Goal: Information Seeking & Learning: Learn about a topic

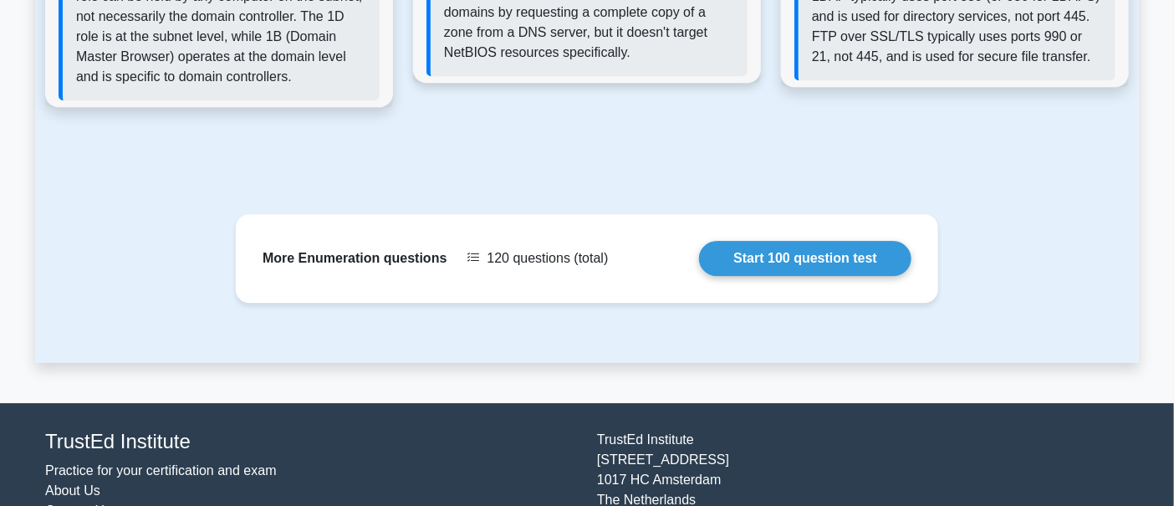
scroll to position [2035, 0]
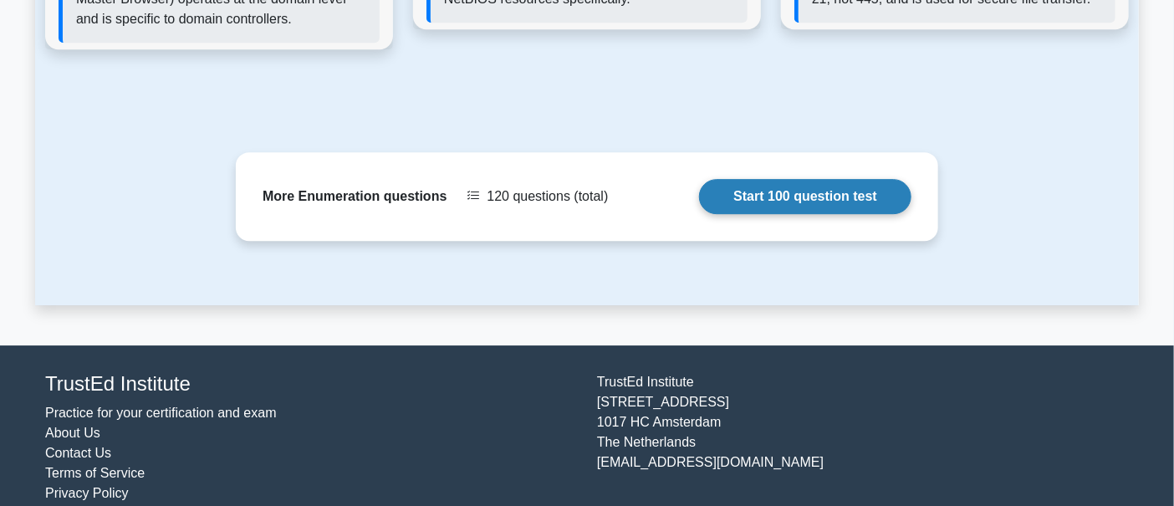
click at [884, 179] on link "Start 100 question test" at bounding box center [805, 196] width 212 height 35
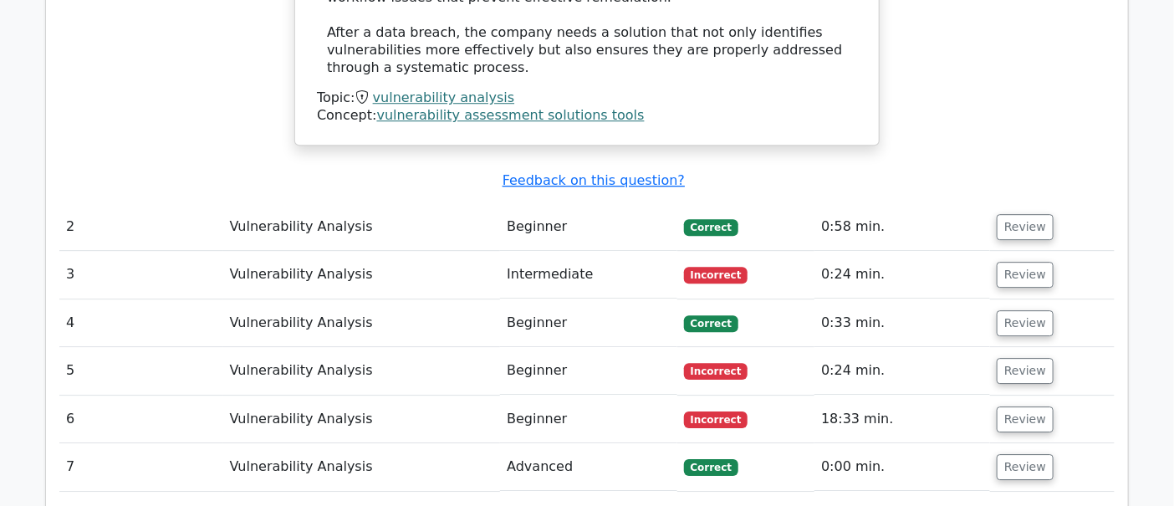
scroll to position [1938, 0]
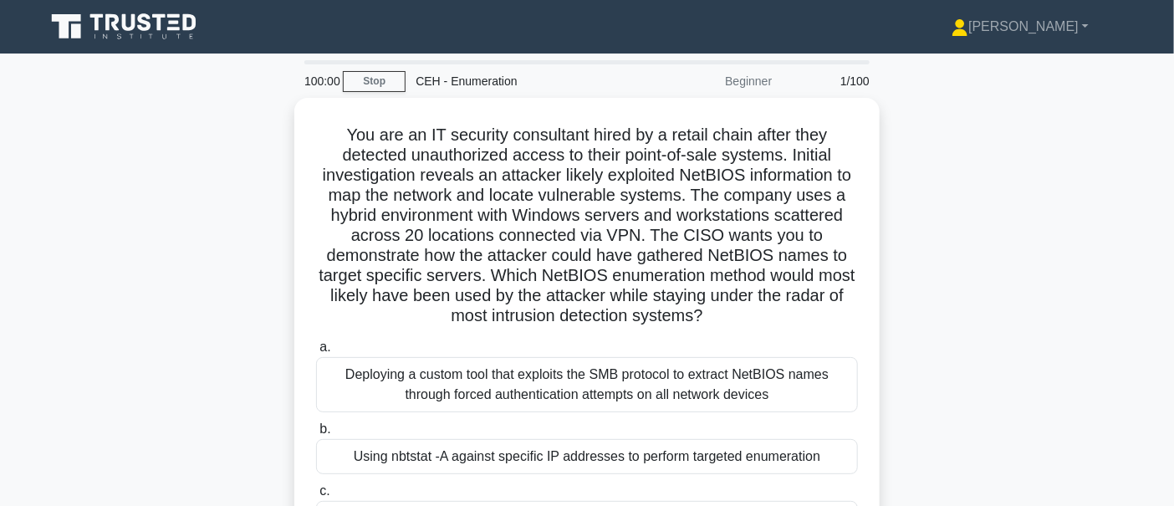
scroll to position [174, 0]
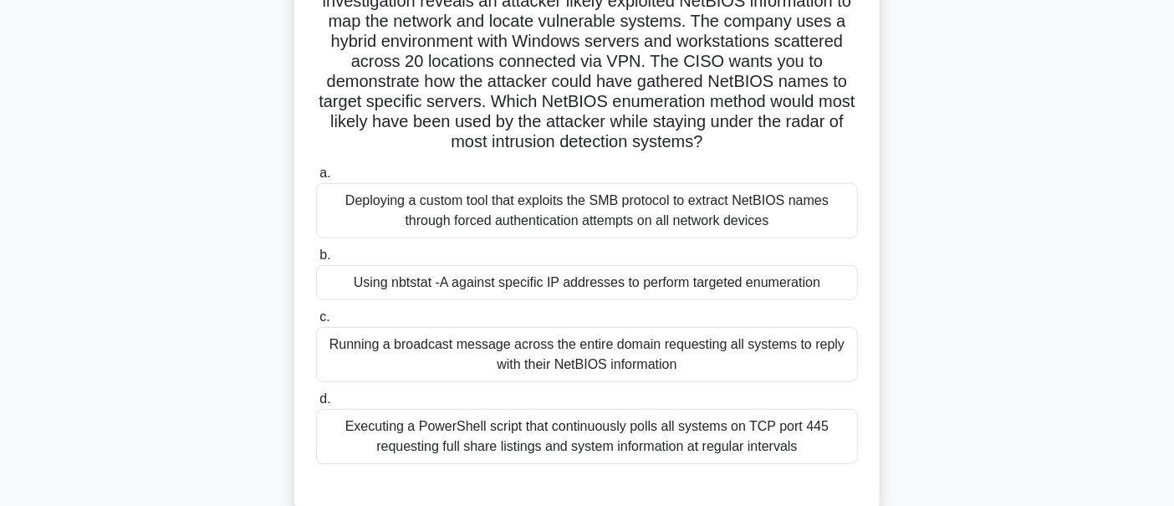
click at [549, 191] on div "Deploying a custom tool that exploits the SMB protocol to extract NetBIOS names…" at bounding box center [587, 210] width 542 height 55
click at [316, 179] on input "a. Deploying a custom tool that exploits the SMB protocol to extract NetBIOS na…" at bounding box center [316, 173] width 0 height 11
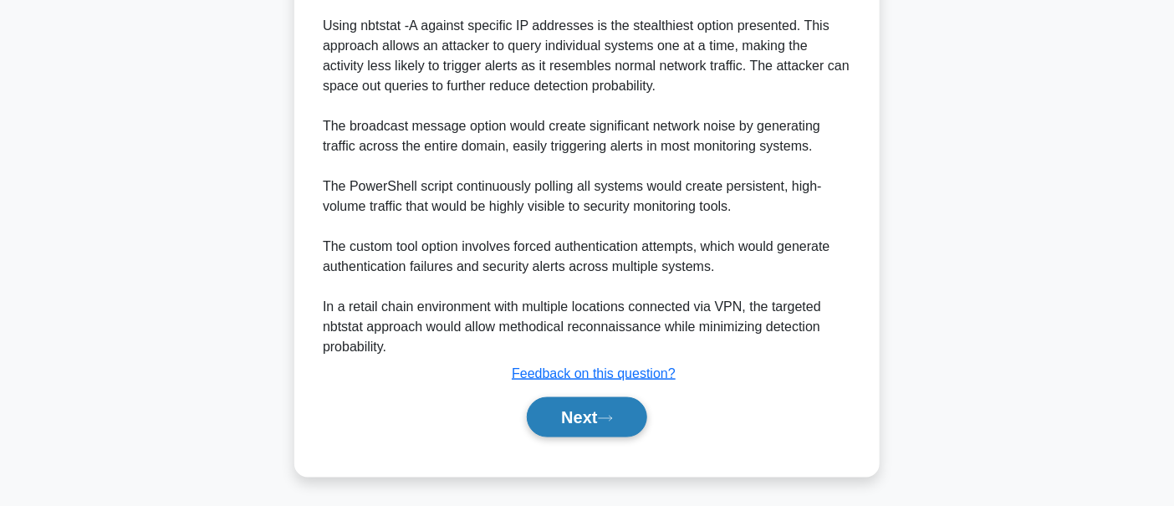
click at [562, 405] on button "Next" at bounding box center [587, 417] width 120 height 40
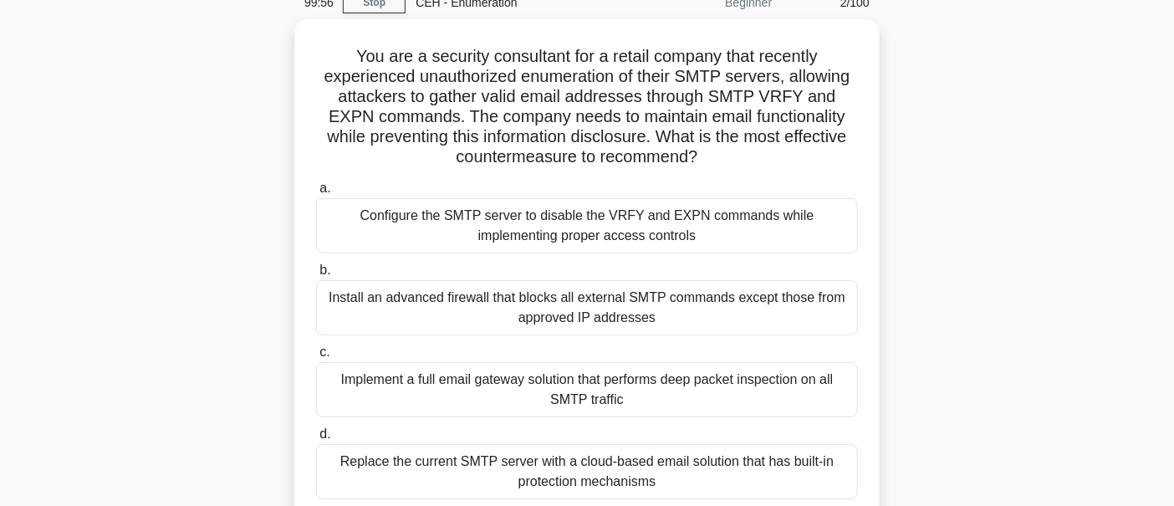
scroll to position [49, 0]
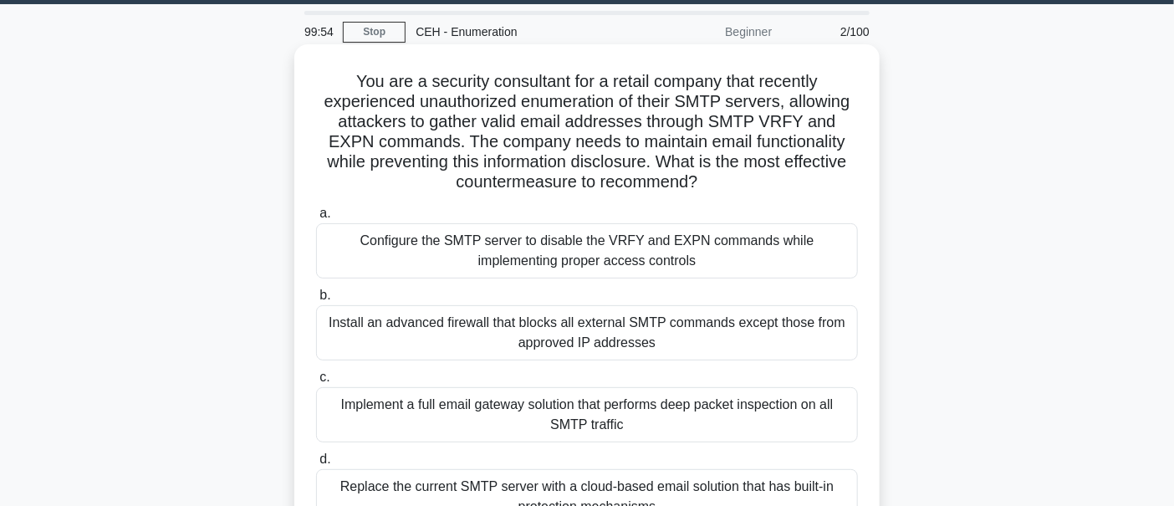
click at [513, 337] on div "Install an advanced firewall that blocks all external SMTP commands except thos…" at bounding box center [587, 332] width 542 height 55
click at [316, 301] on input "b. Install an advanced firewall that blocks all external SMTP commands except t…" at bounding box center [316, 295] width 0 height 11
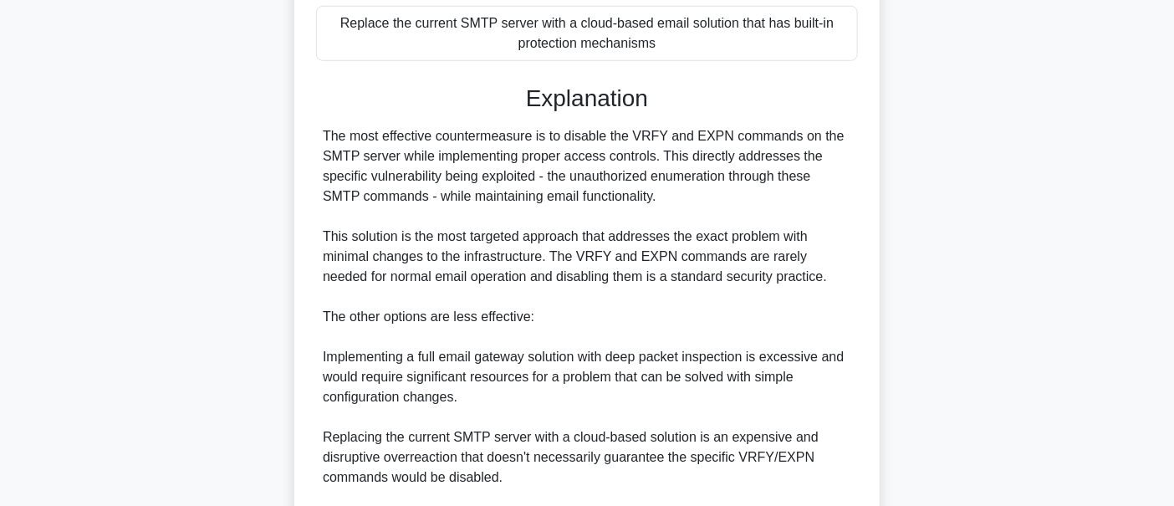
scroll to position [745, 0]
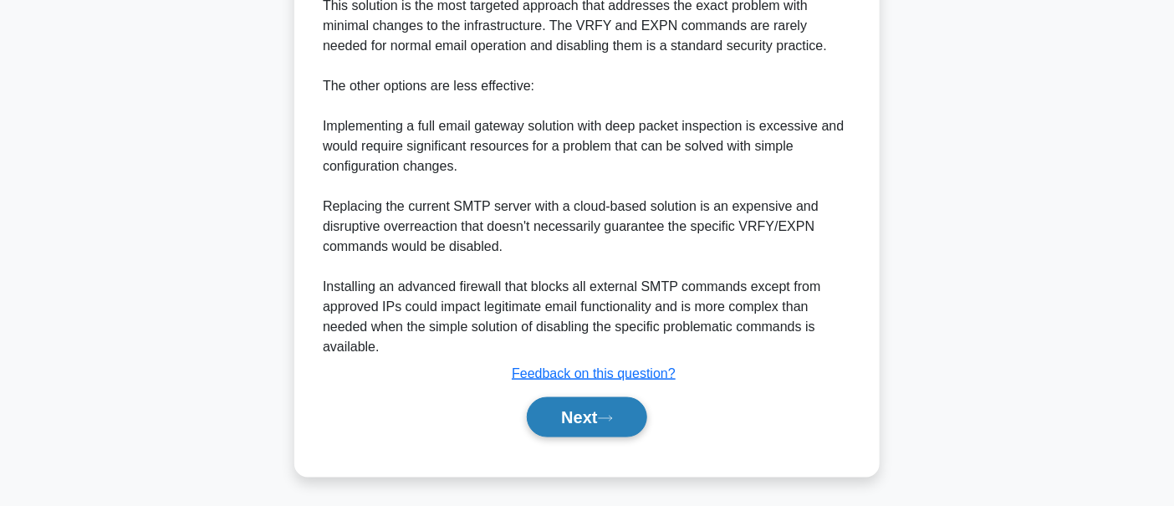
click at [552, 429] on button "Next" at bounding box center [587, 417] width 120 height 40
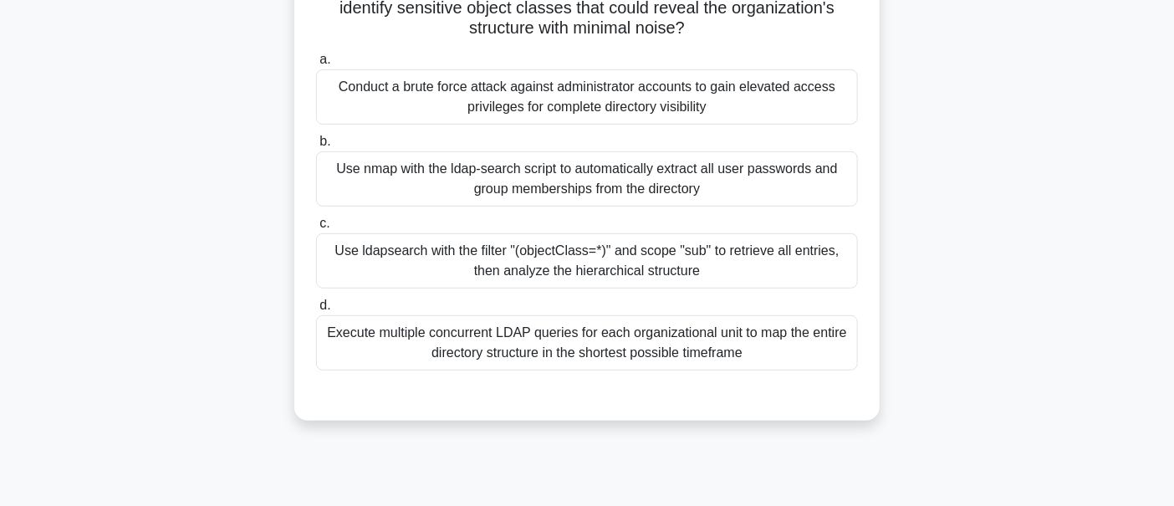
scroll to position [223, 0]
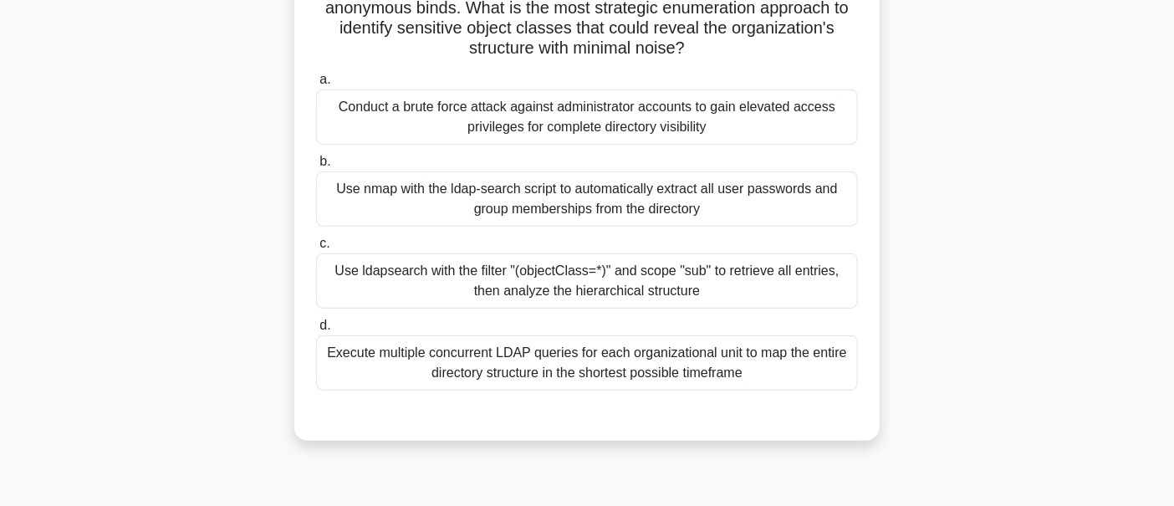
click at [512, 336] on div "Execute multiple concurrent LDAP queries for each organizational unit to map th…" at bounding box center [587, 362] width 542 height 55
click at [316, 331] on input "d. Execute multiple concurrent LDAP queries for each organizational unit to map…" at bounding box center [316, 325] width 0 height 11
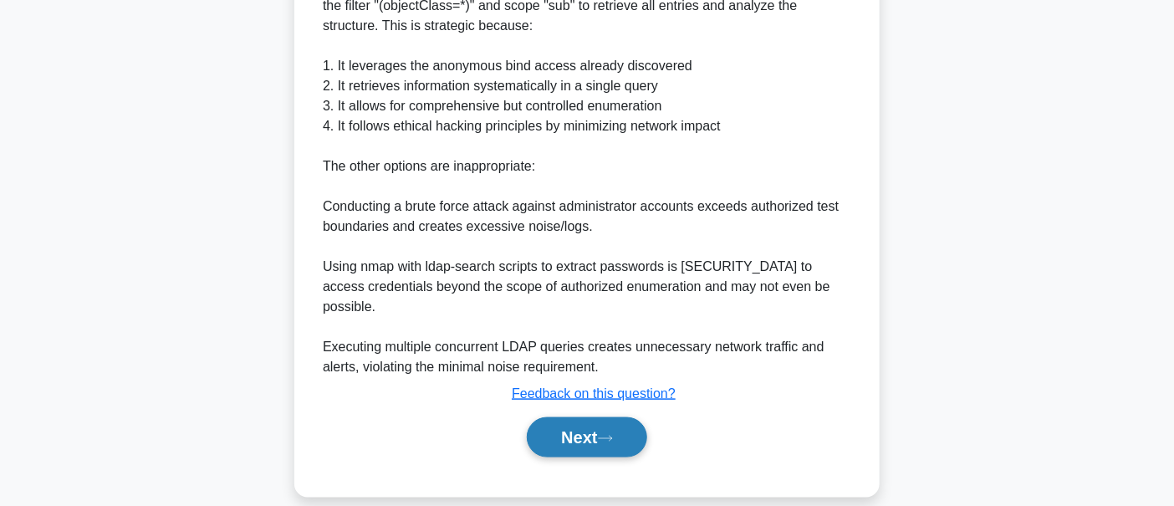
click at [527, 420] on button "Next" at bounding box center [587, 437] width 120 height 40
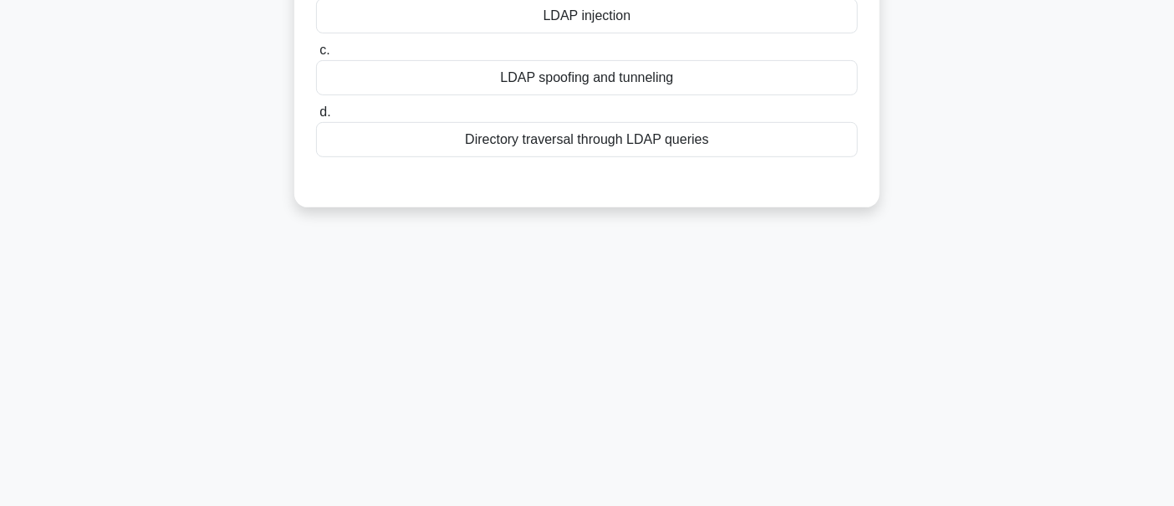
scroll to position [0, 0]
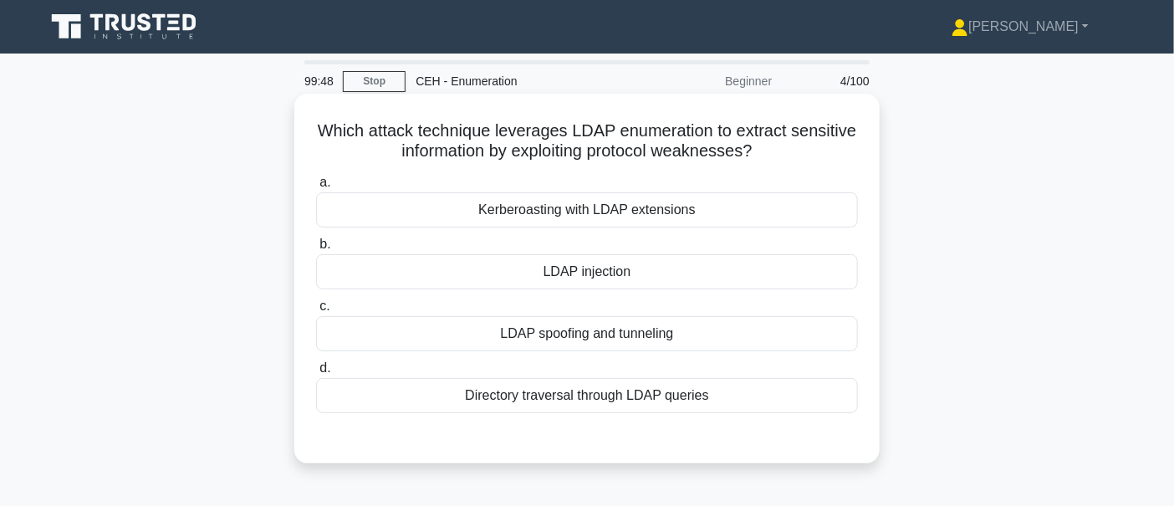
click at [506, 252] on label "b. LDAP injection" at bounding box center [587, 261] width 542 height 55
click at [316, 250] on input "b. LDAP injection" at bounding box center [316, 244] width 0 height 11
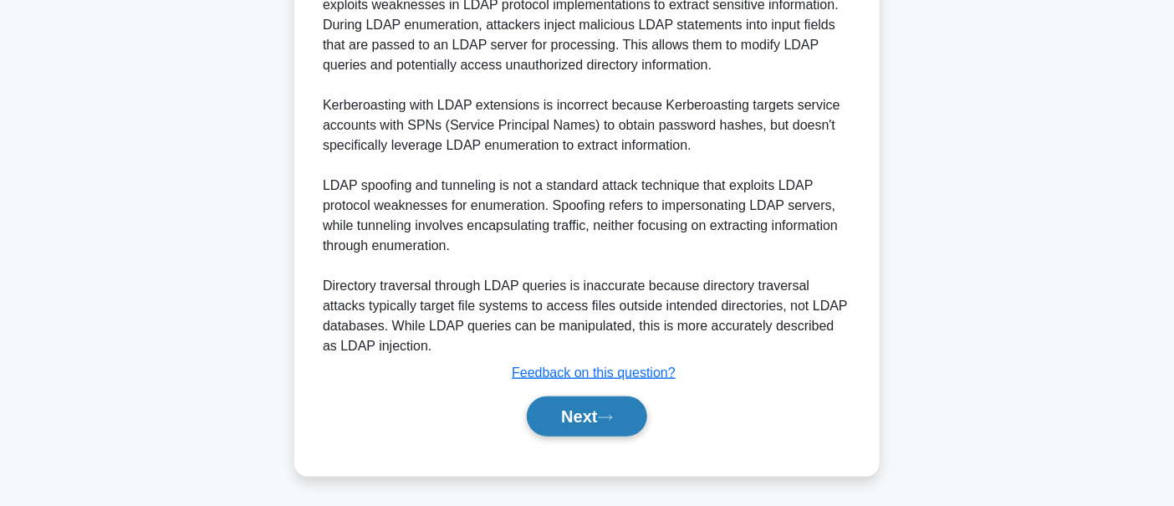
click at [559, 414] on button "Next" at bounding box center [587, 416] width 120 height 40
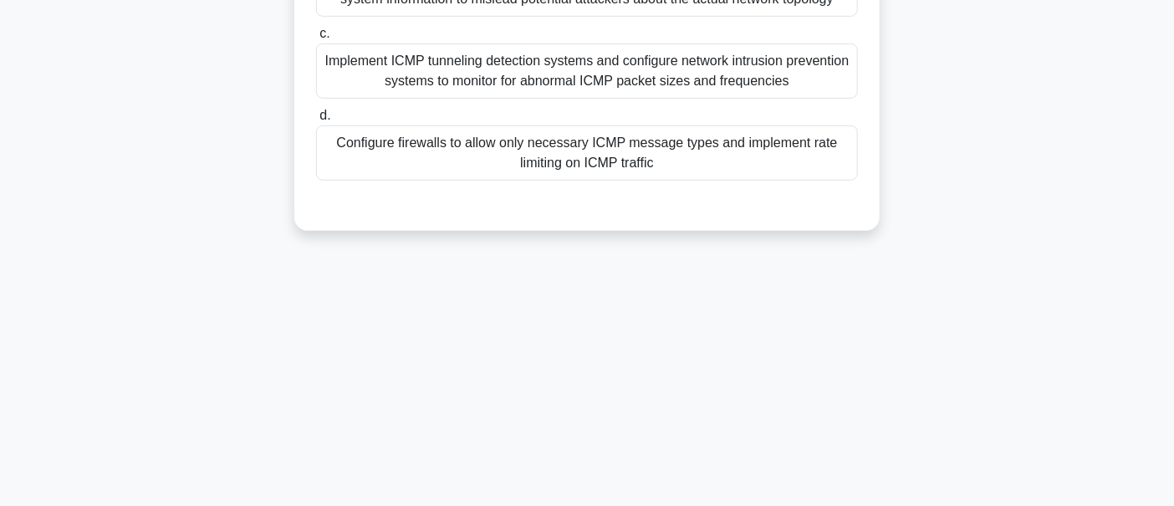
scroll to position [223, 0]
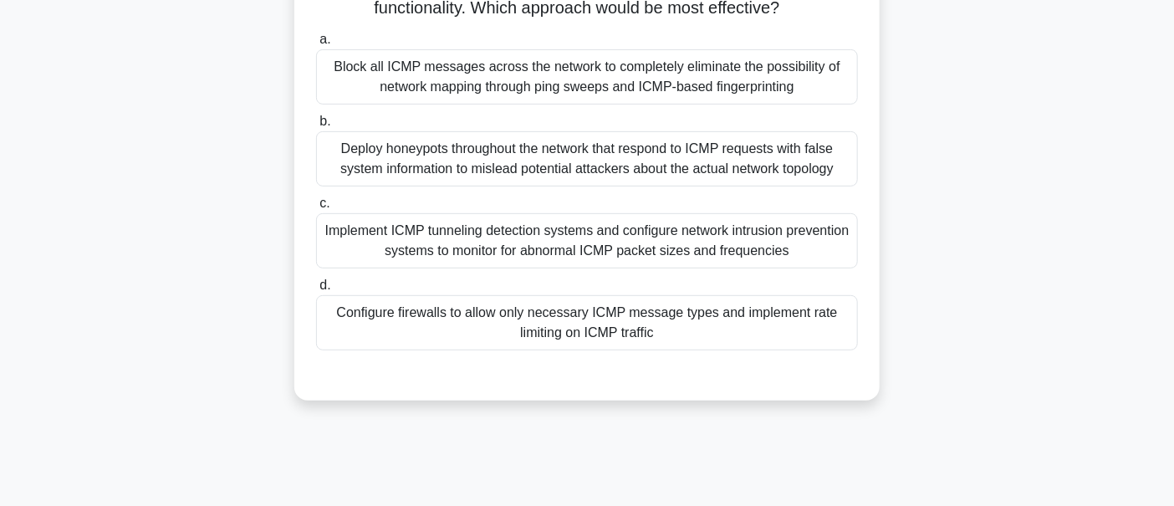
click at [547, 268] on div "Implement ICMP tunneling detection systems and configure network intrusion prev…" at bounding box center [587, 240] width 542 height 55
click at [316, 209] on input "c. Implement ICMP tunneling detection systems and configure network intrusion p…" at bounding box center [316, 203] width 0 height 11
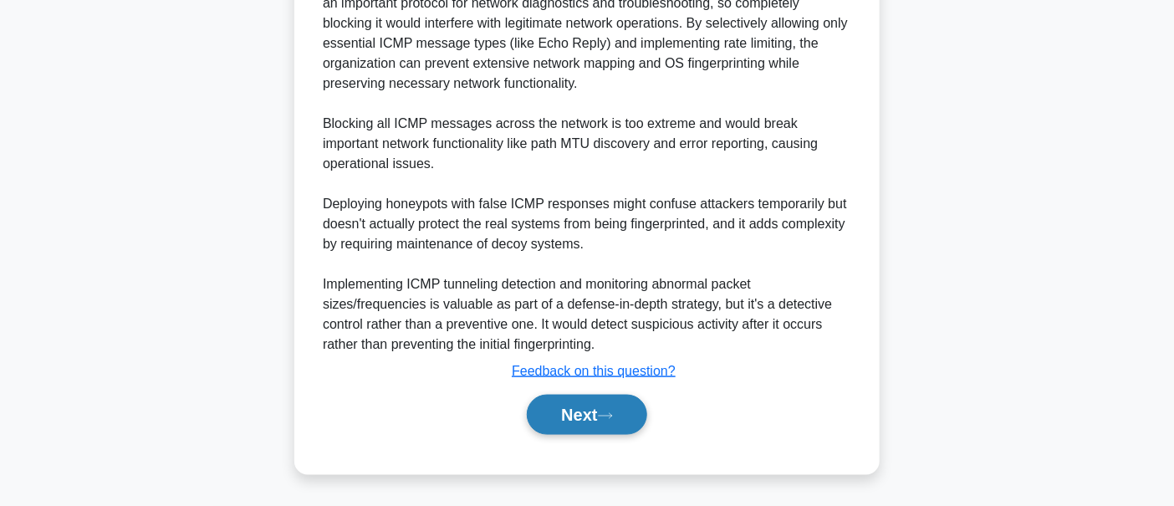
click at [578, 421] on button "Next" at bounding box center [587, 415] width 120 height 40
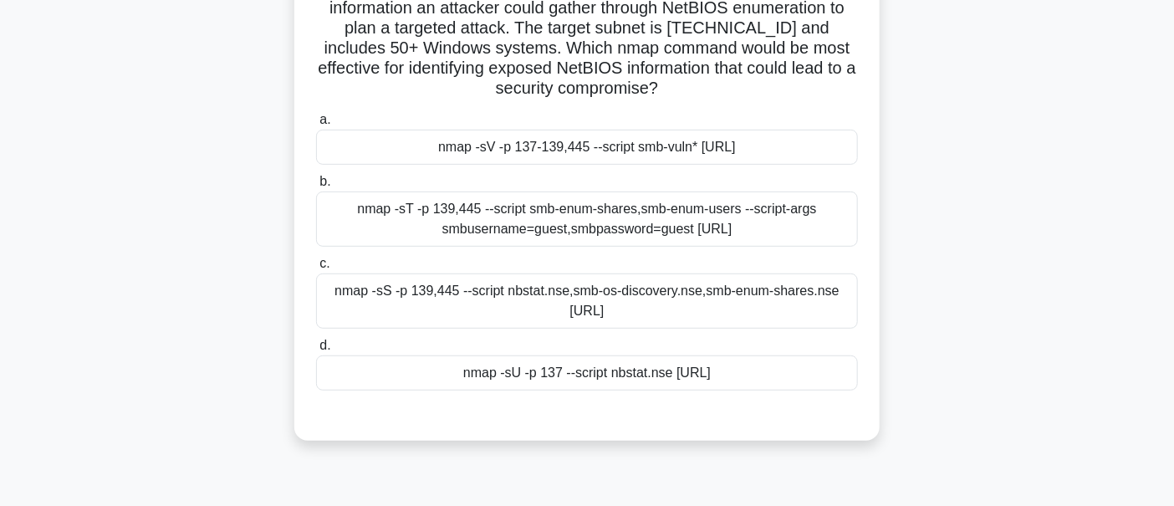
click at [511, 262] on label "c. nmap -sS -p 139,445 --script nbstat.nse,smb-os-discovery.nse,smb-enum-shares…" at bounding box center [587, 290] width 542 height 75
click at [316, 262] on input "c. nmap -sS -p 139,445 --script nbstat.nse,smb-os-discovery.nse,smb-enum-shares…" at bounding box center [316, 263] width 0 height 11
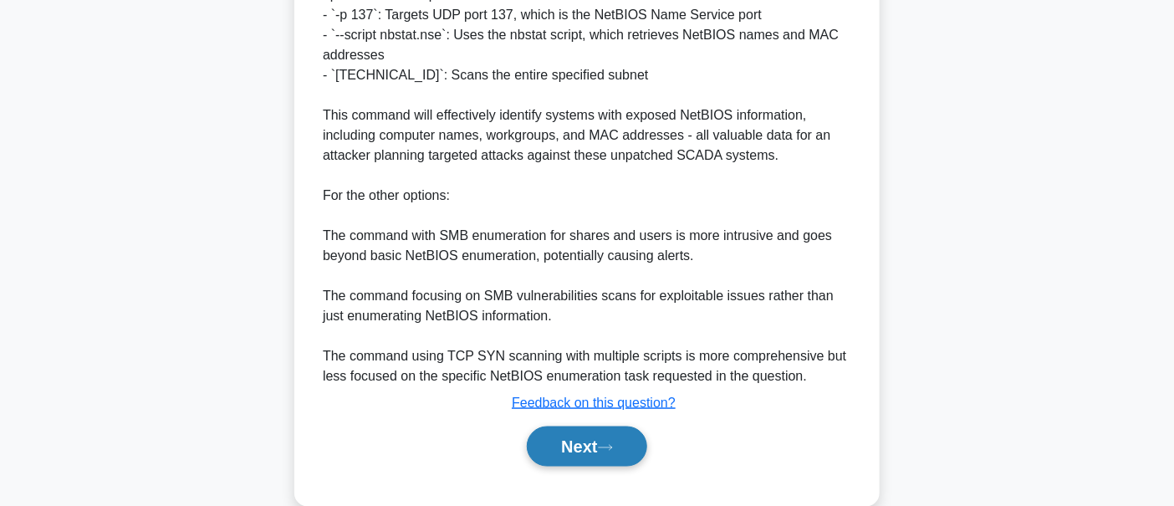
scroll to position [845, 0]
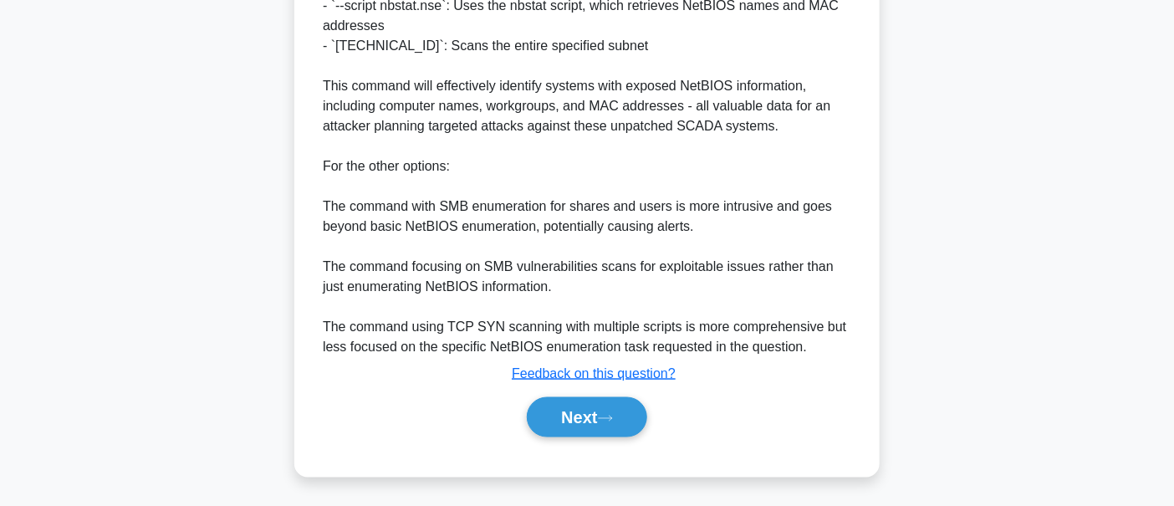
click at [554, 387] on div "Explanation The best answer is "nmap -sU -p 137 --script nbstat.nse 10.45.60.0/…" at bounding box center [587, 119] width 542 height 650
click at [550, 415] on button "Next" at bounding box center [587, 417] width 120 height 40
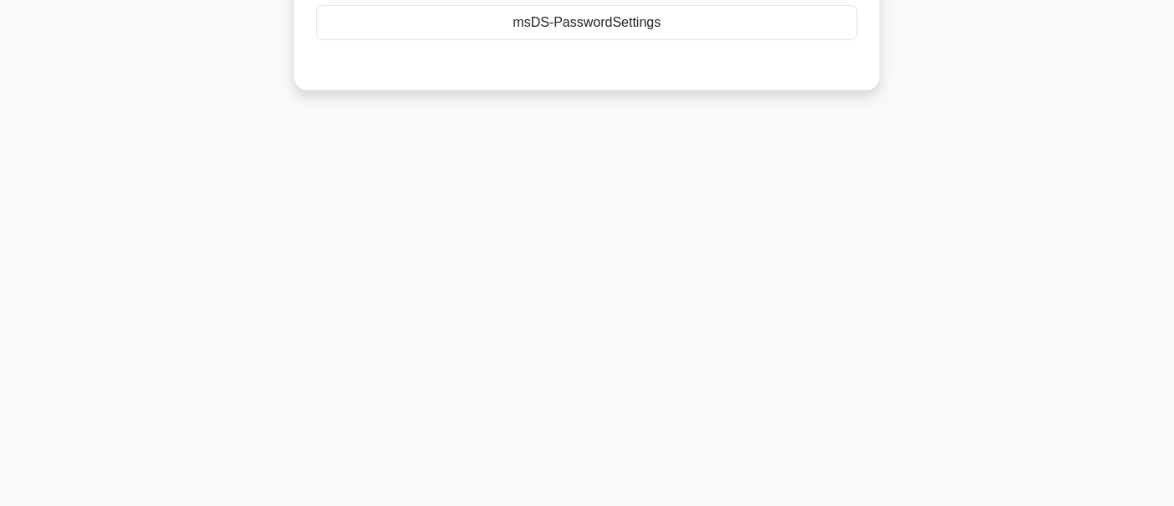
scroll to position [0, 0]
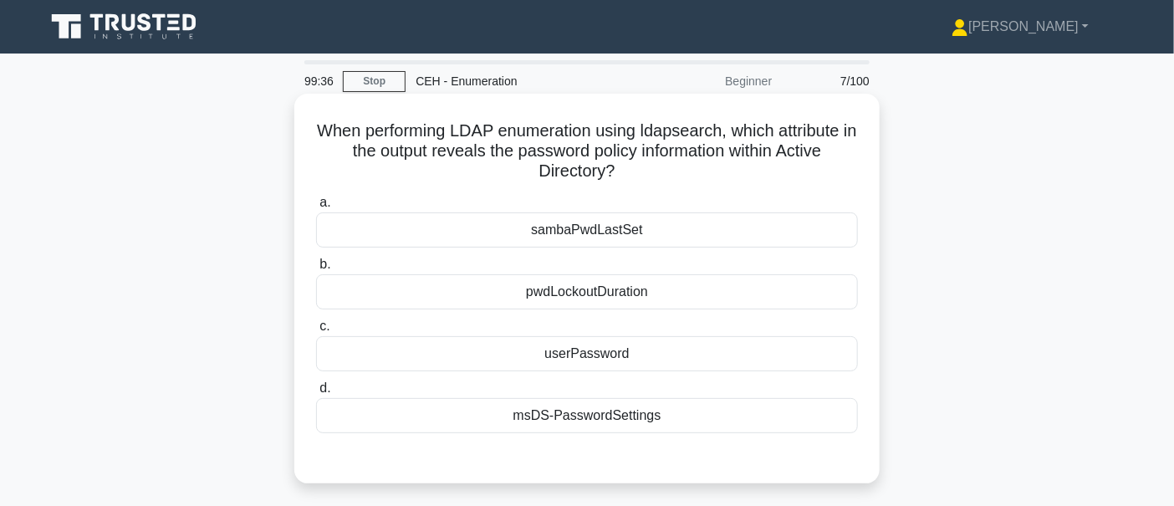
click at [492, 343] on div "userPassword" at bounding box center [587, 353] width 542 height 35
click at [316, 332] on input "c. userPassword" at bounding box center [316, 326] width 0 height 11
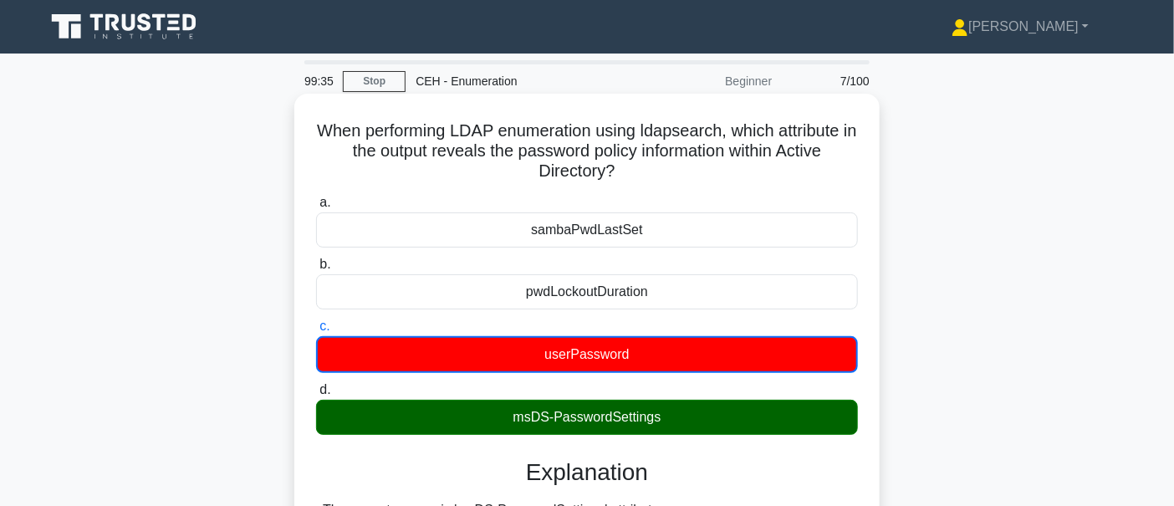
scroll to position [564, 0]
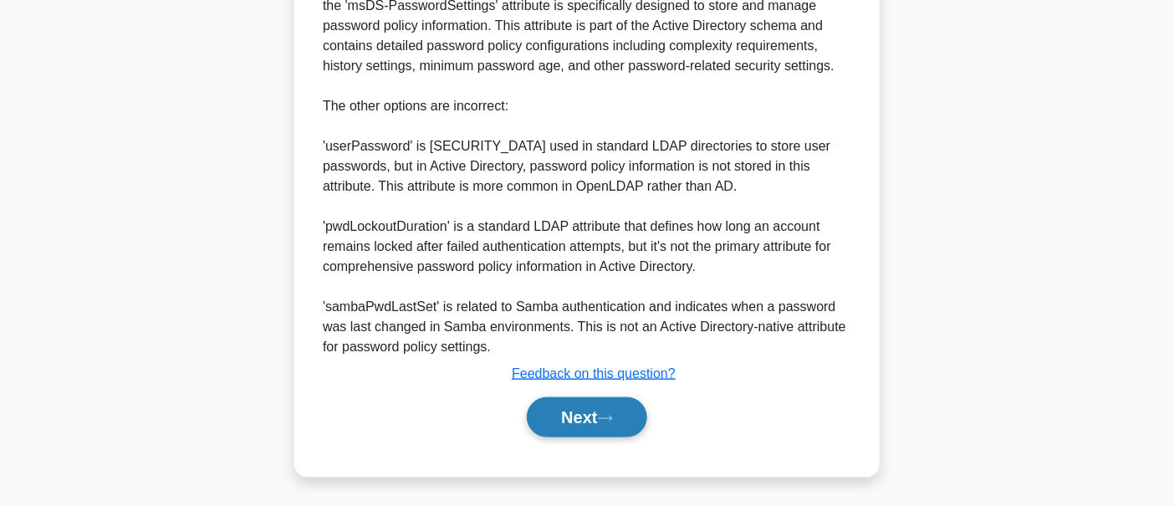
click at [555, 402] on button "Next" at bounding box center [587, 417] width 120 height 40
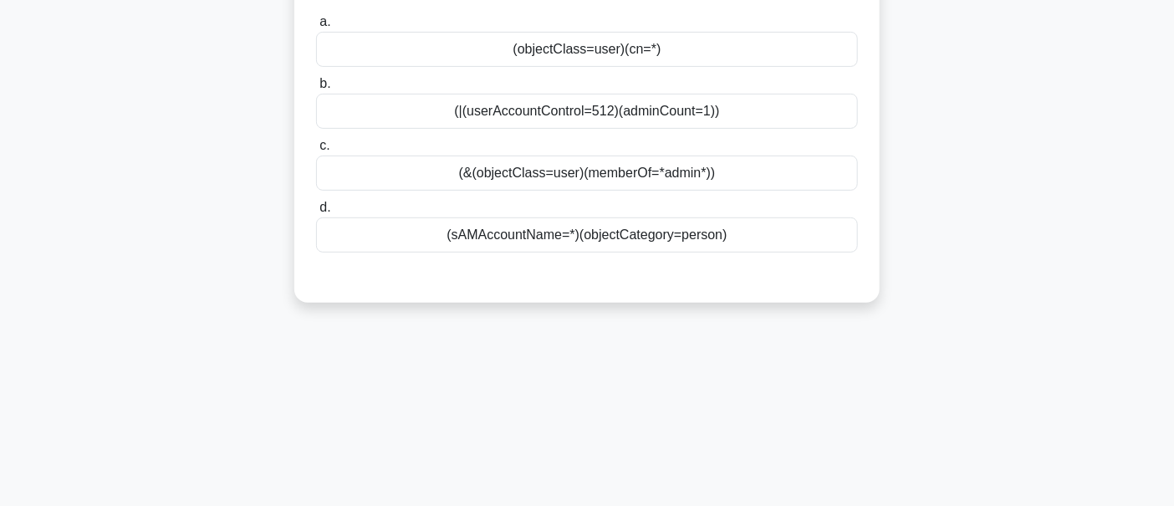
scroll to position [49, 0]
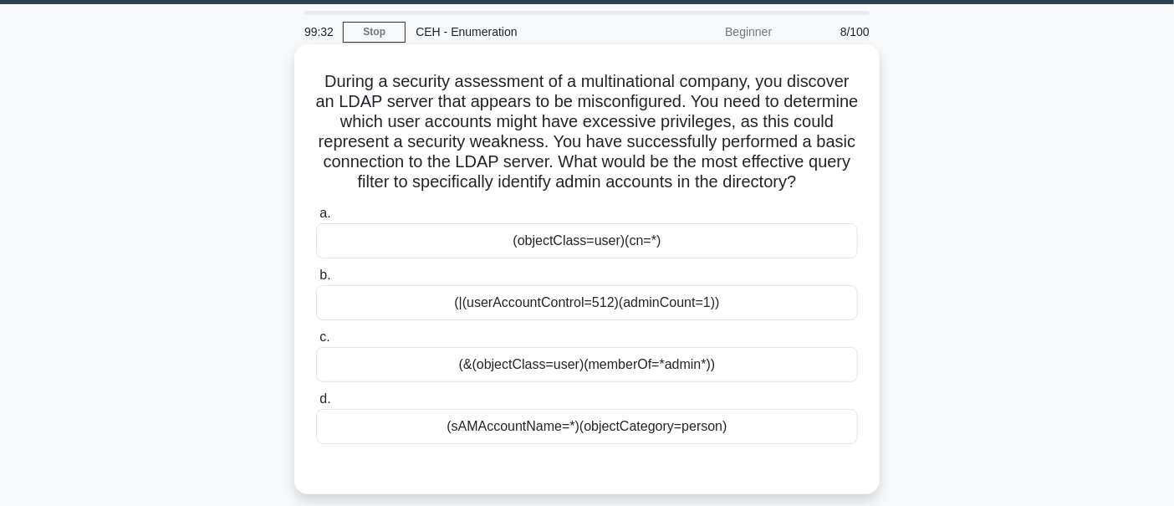
click at [530, 422] on div "(sAMAccountName=*)(objectCategory=person)" at bounding box center [587, 426] width 542 height 35
click at [316, 405] on input "d. (sAMAccountName=*)(objectCategory=person)" at bounding box center [316, 399] width 0 height 11
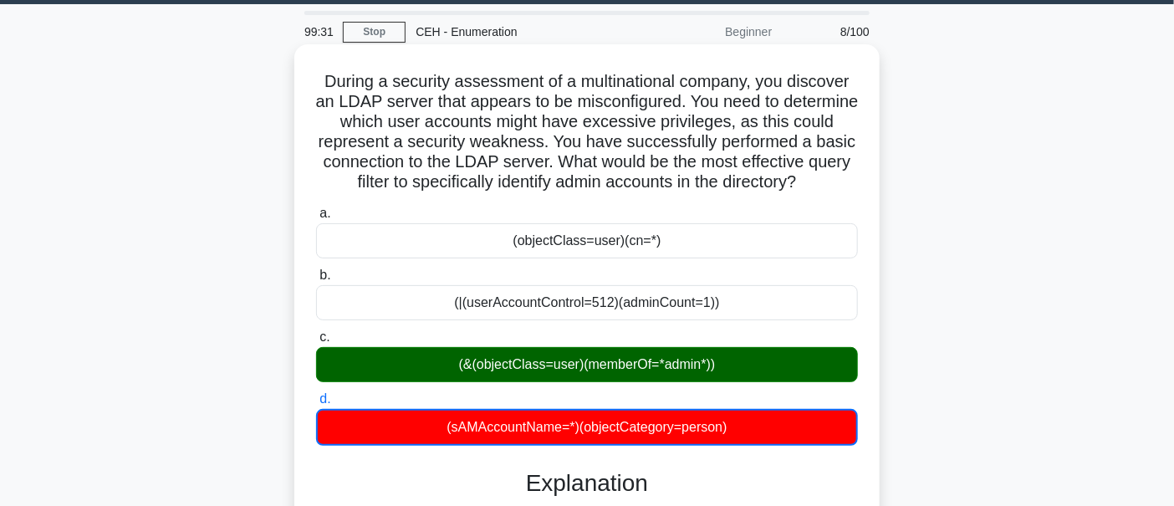
scroll to position [644, 0]
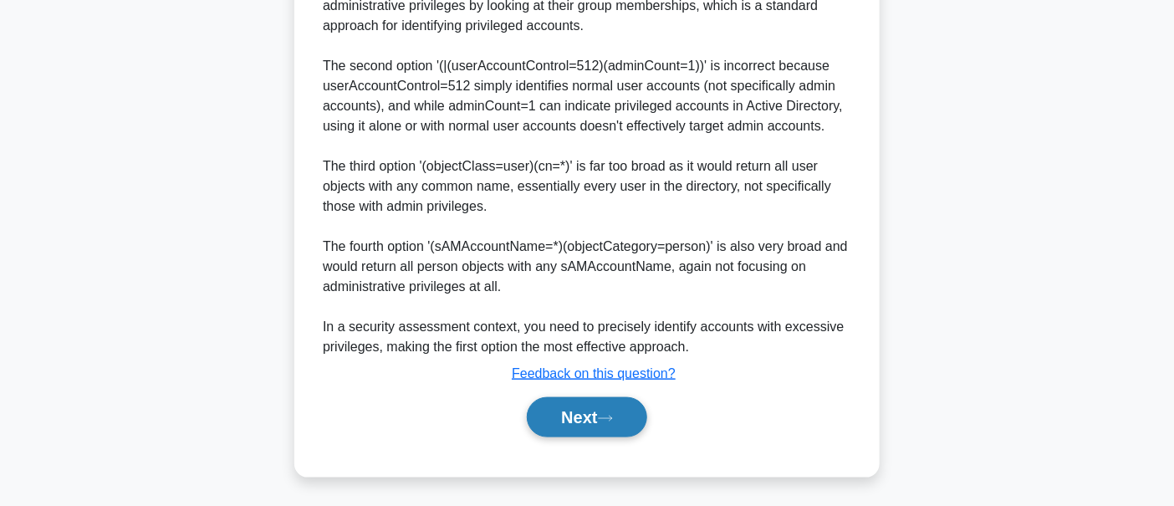
click at [567, 434] on button "Next" at bounding box center [587, 417] width 120 height 40
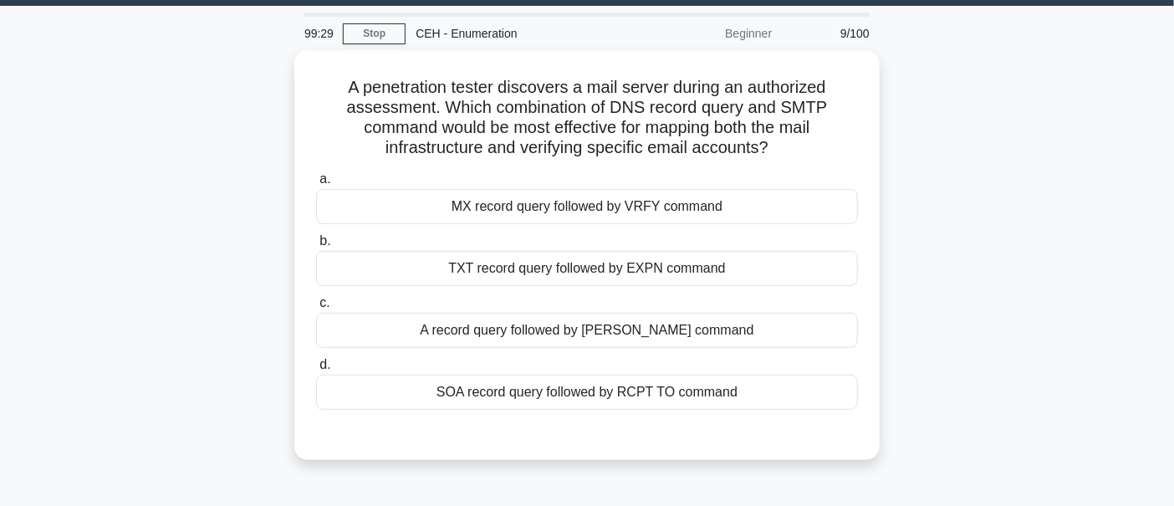
scroll to position [0, 0]
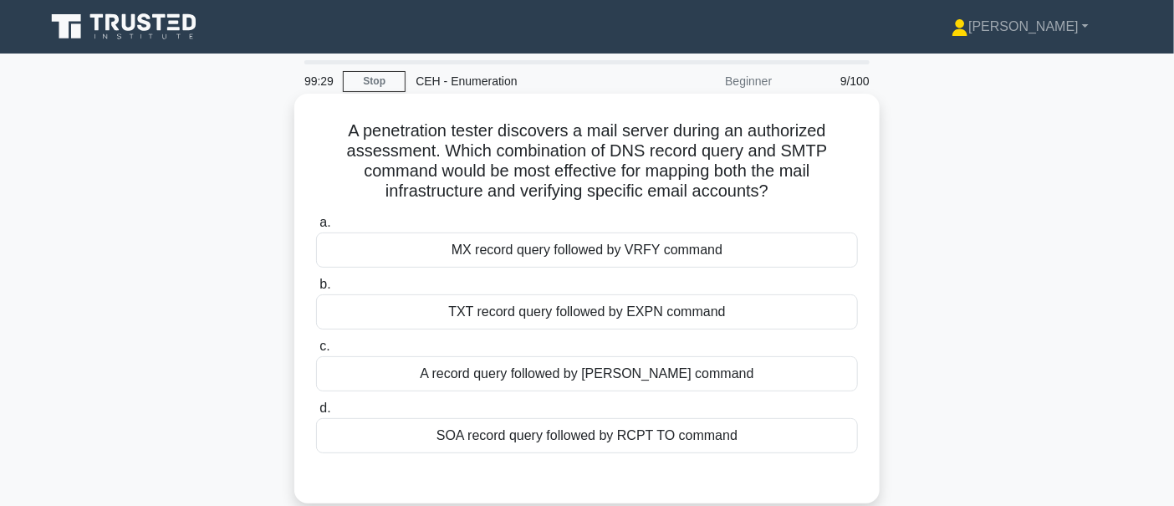
click at [542, 350] on label "c. A record query followed by HELO command" at bounding box center [587, 363] width 542 height 55
click at [316, 350] on input "c. A record query followed by HELO command" at bounding box center [316, 346] width 0 height 11
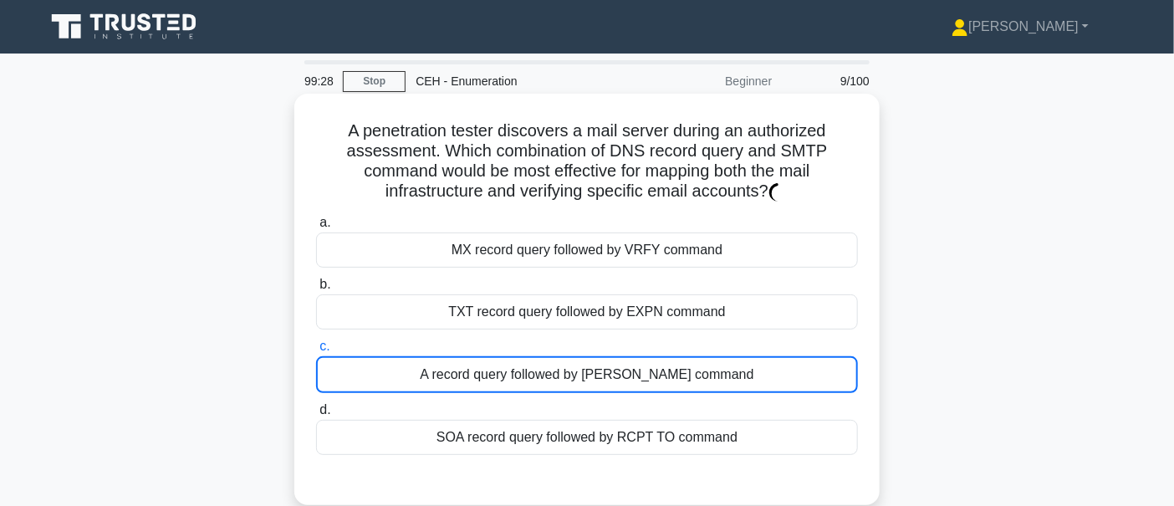
click at [537, 369] on div "A record query followed by HELO command" at bounding box center [587, 374] width 542 height 37
click at [316, 352] on input "c. A record query followed by HELO command" at bounding box center [316, 346] width 0 height 11
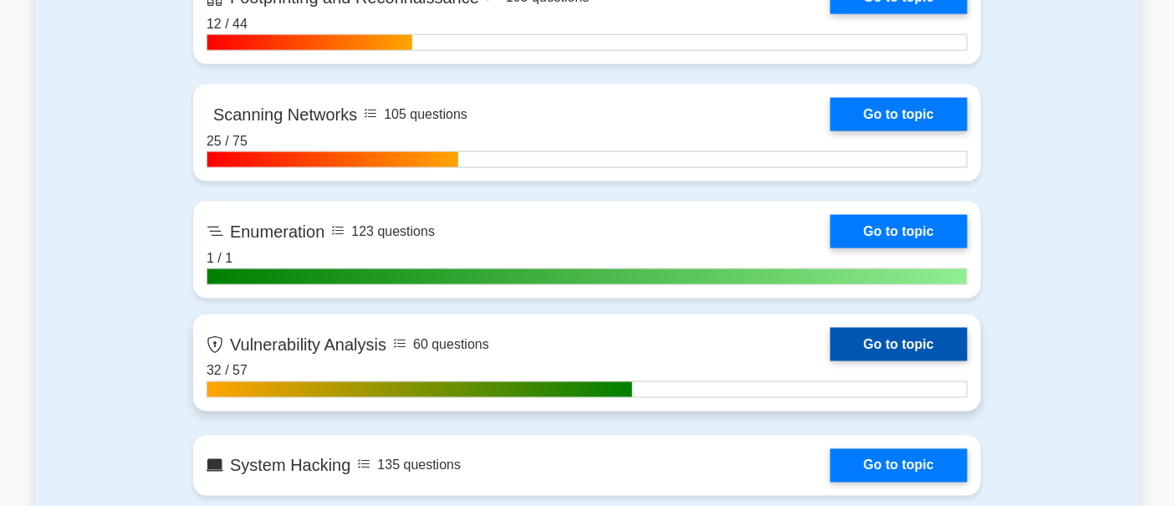
scroll to position [1044, 0]
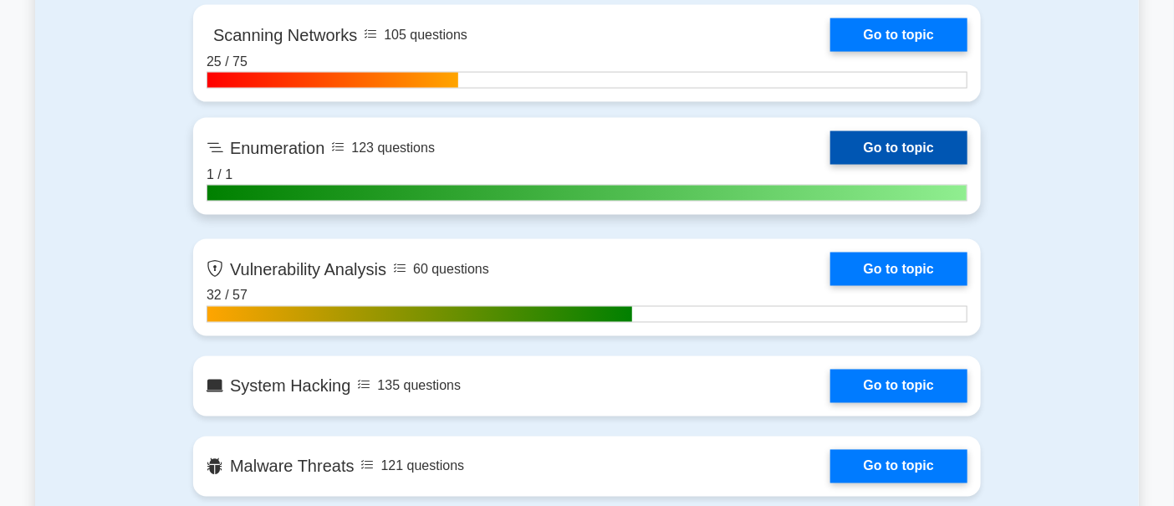
click at [830, 165] on link "Go to topic" at bounding box center [898, 147] width 137 height 33
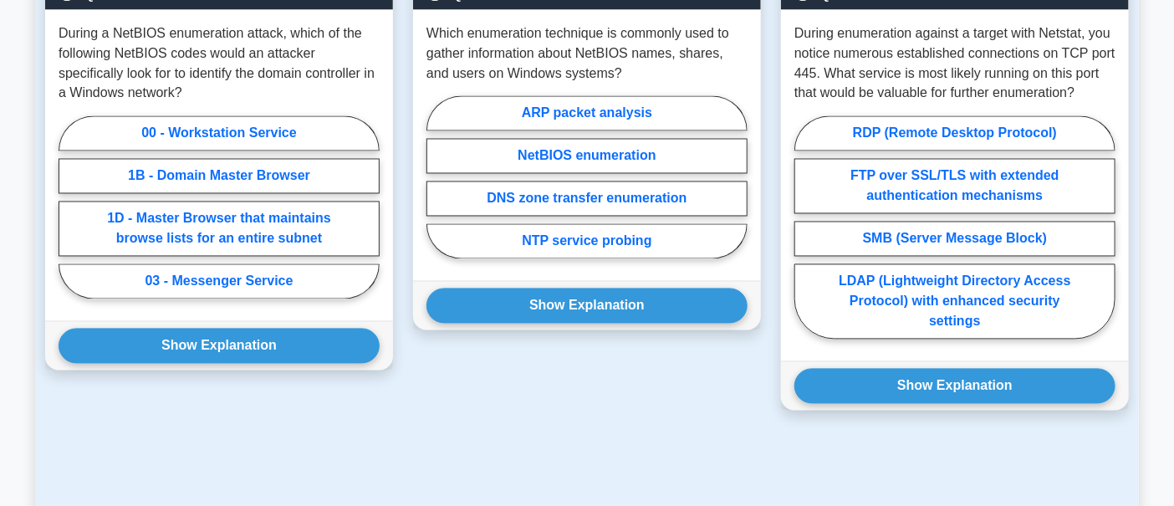
scroll to position [1219, 0]
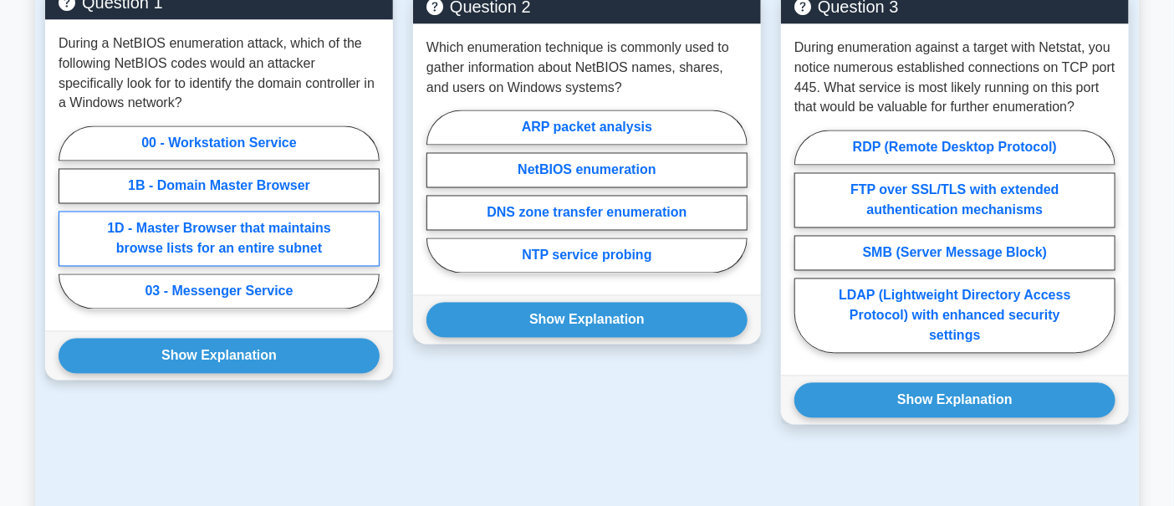
click at [197, 211] on label "1D - Master Browser that maintains browse lists for an entire subnet" at bounding box center [219, 238] width 321 height 55
click at [69, 217] on input "1D - Master Browser that maintains browse lists for an entire subnet" at bounding box center [64, 222] width 11 height 11
radio input "true"
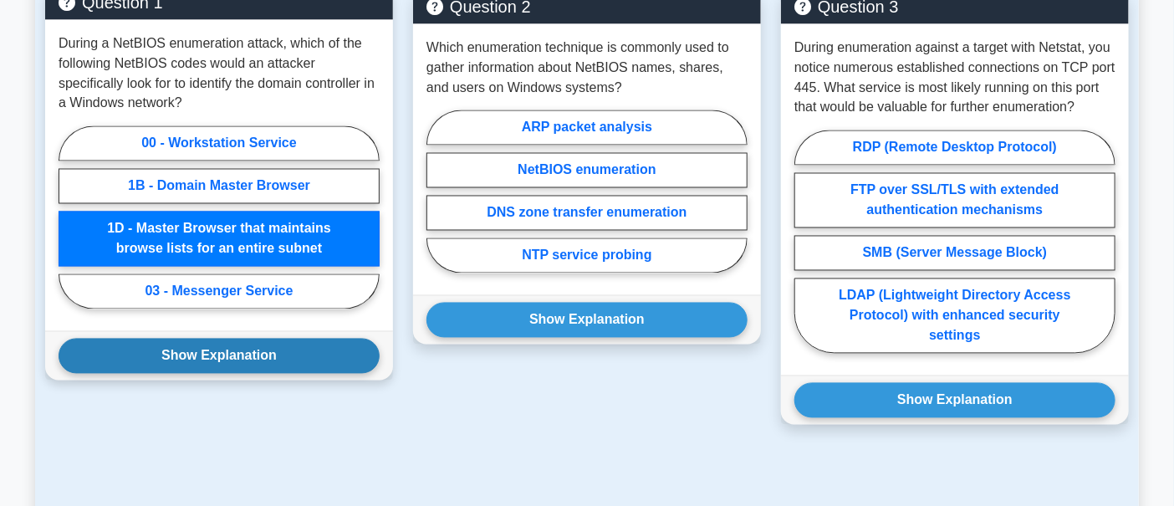
click at [236, 339] on button "Show Explanation" at bounding box center [219, 356] width 321 height 35
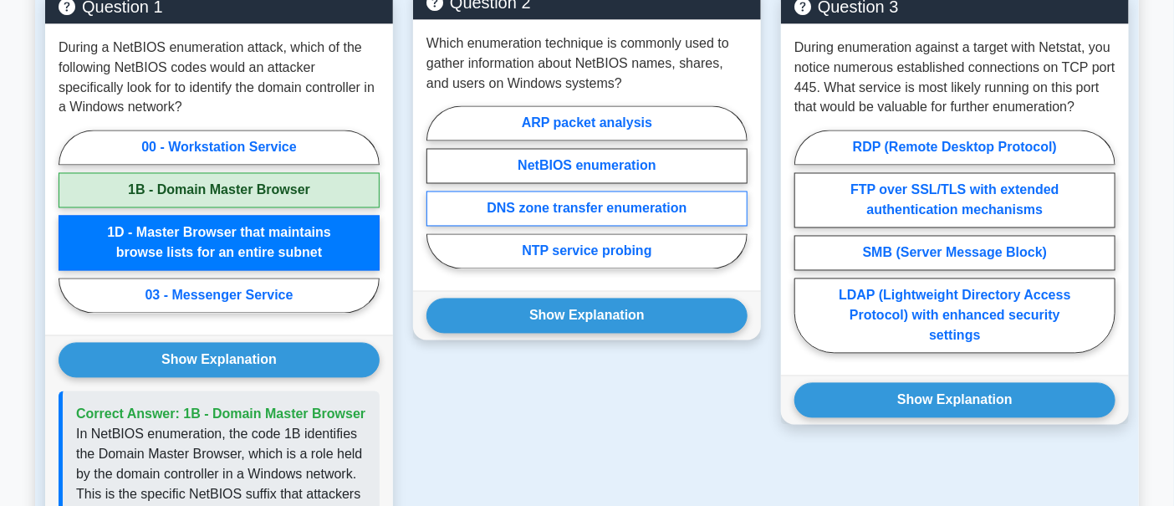
click at [568, 191] on label "DNS zone transfer enumeration" at bounding box center [586, 208] width 321 height 35
click at [437, 187] on input "DNS zone transfer enumeration" at bounding box center [431, 192] width 11 height 11
radio input "true"
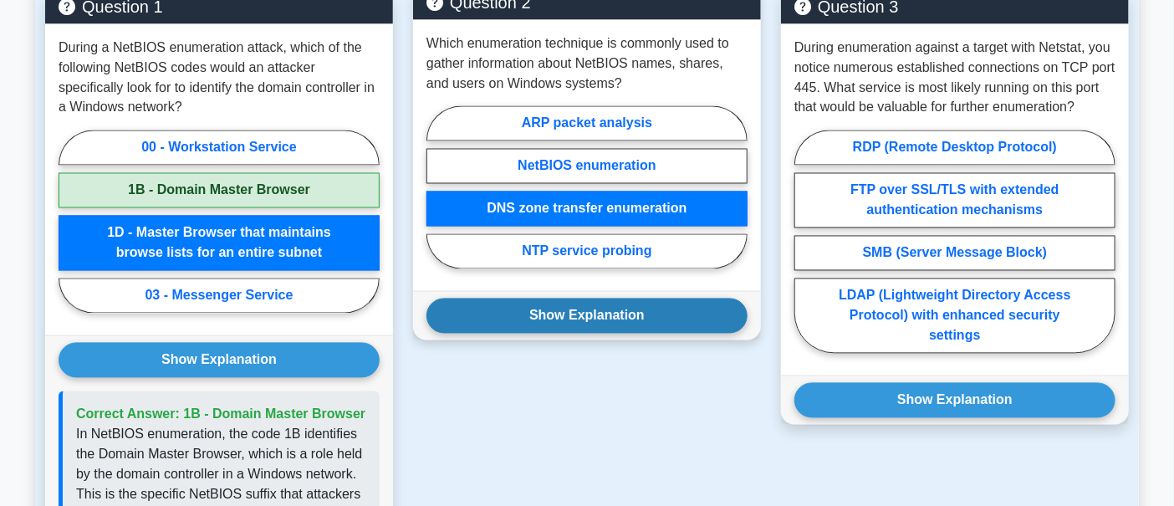
click at [577, 298] on button "Show Explanation" at bounding box center [586, 315] width 321 height 35
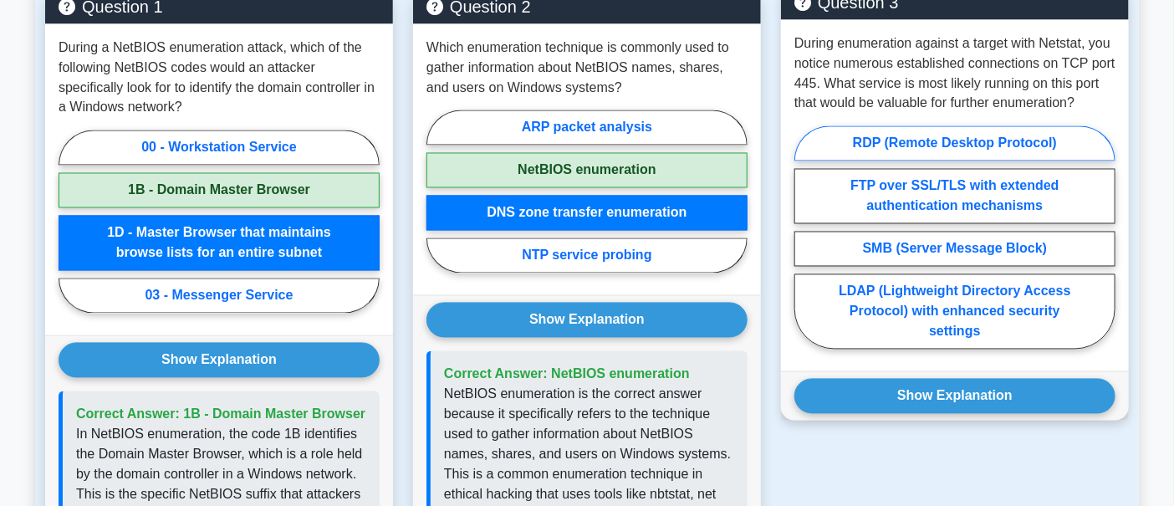
click at [883, 126] on label "RDP (Remote Desktop Protocol)" at bounding box center [954, 143] width 321 height 35
click at [805, 237] on input "RDP (Remote Desktop Protocol)" at bounding box center [799, 242] width 11 height 11
radio input "true"
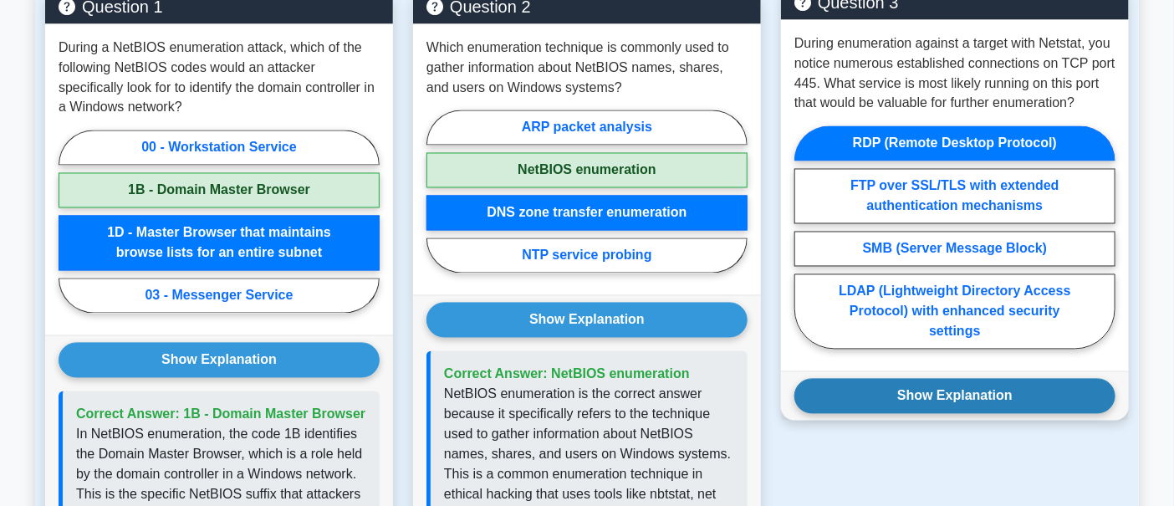
click at [919, 379] on button "Show Explanation" at bounding box center [954, 396] width 321 height 35
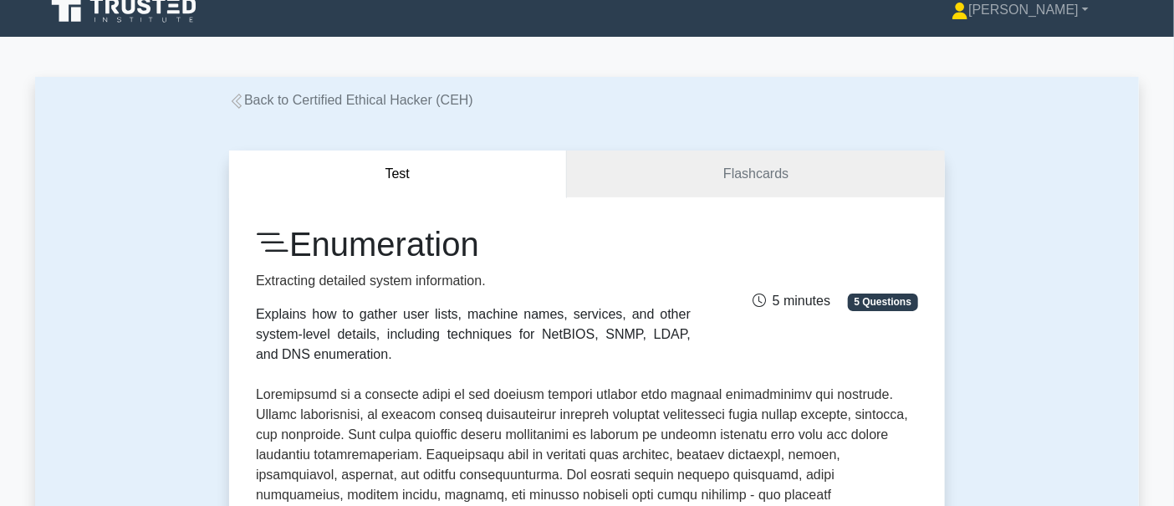
scroll to position [0, 0]
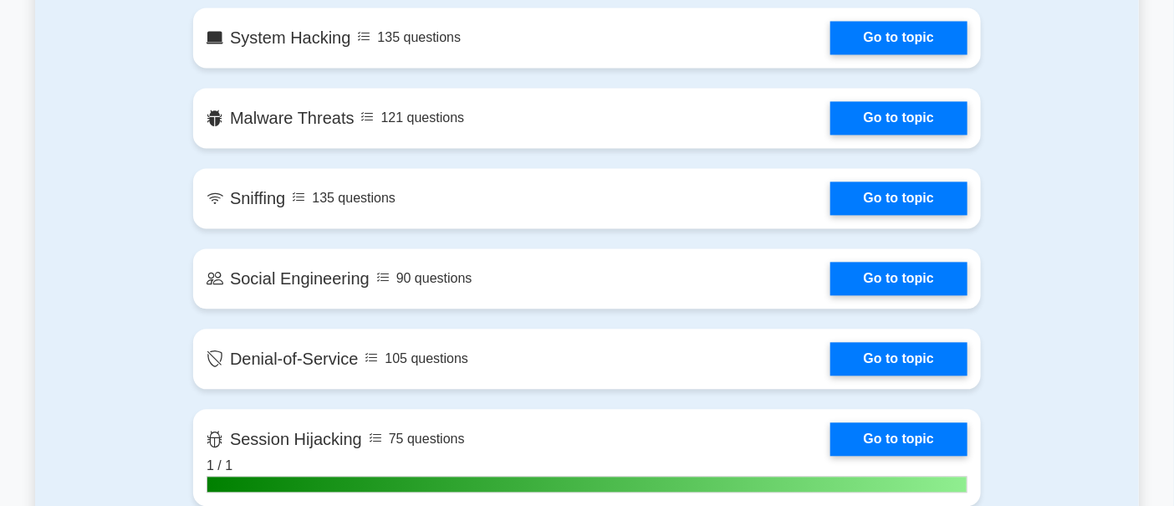
scroll to position [1219, 0]
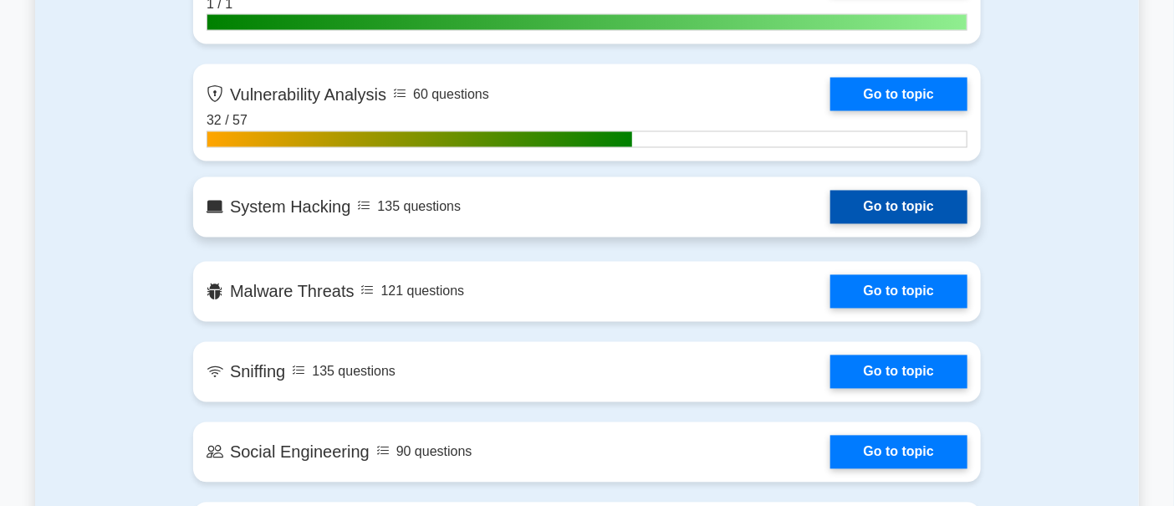
click at [830, 224] on link "Go to topic" at bounding box center [898, 207] width 137 height 33
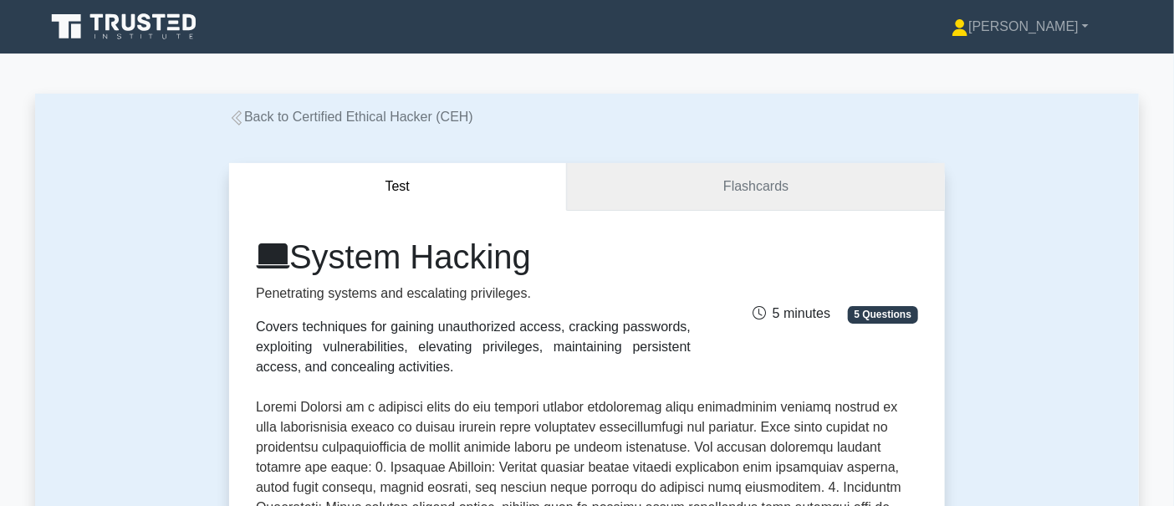
click at [622, 194] on link "Flashcards" at bounding box center [756, 187] width 378 height 48
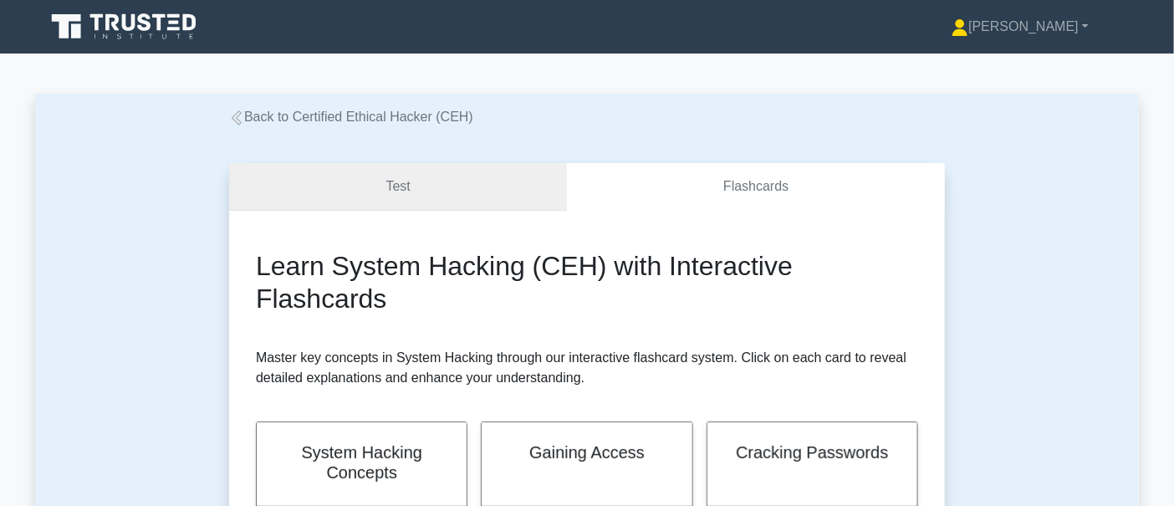
click at [486, 178] on link "Test" at bounding box center [398, 187] width 338 height 48
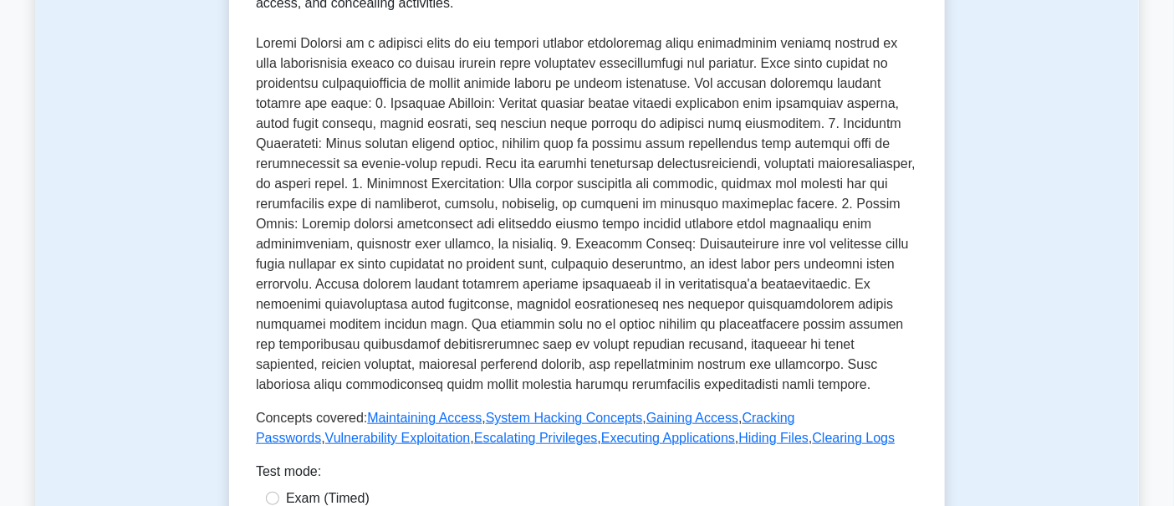
scroll to position [348, 0]
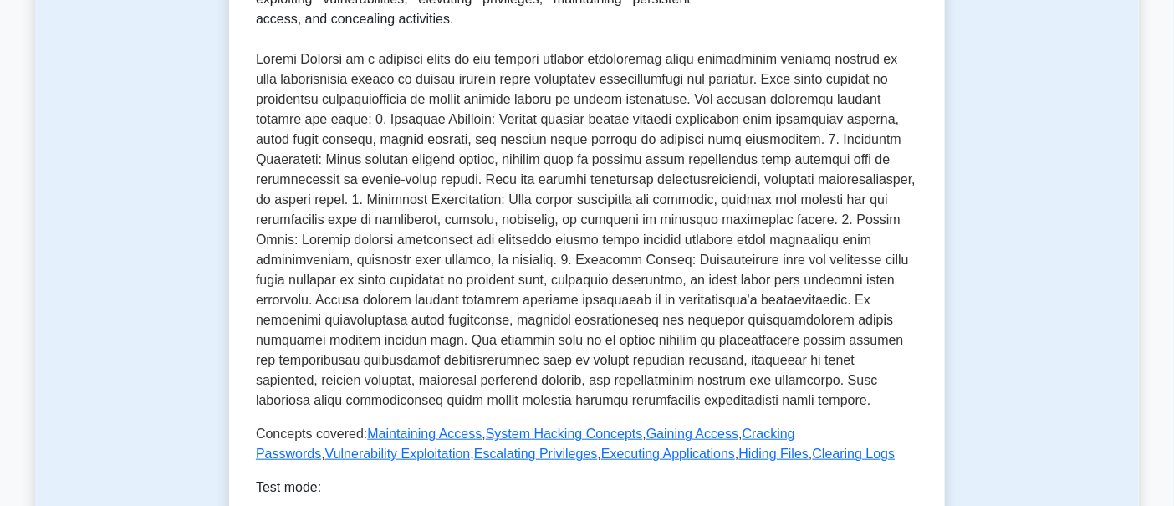
click at [271, 306] on p at bounding box center [587, 229] width 662 height 361
